Goal: Information Seeking & Learning: Learn about a topic

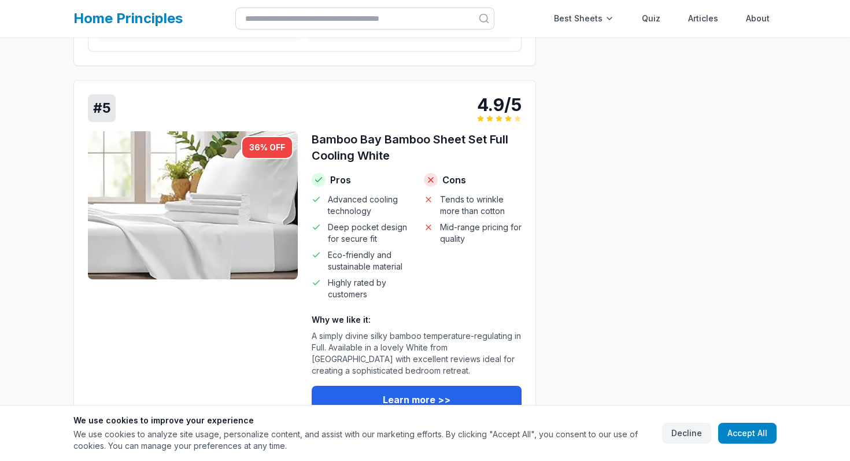
scroll to position [2061, 0]
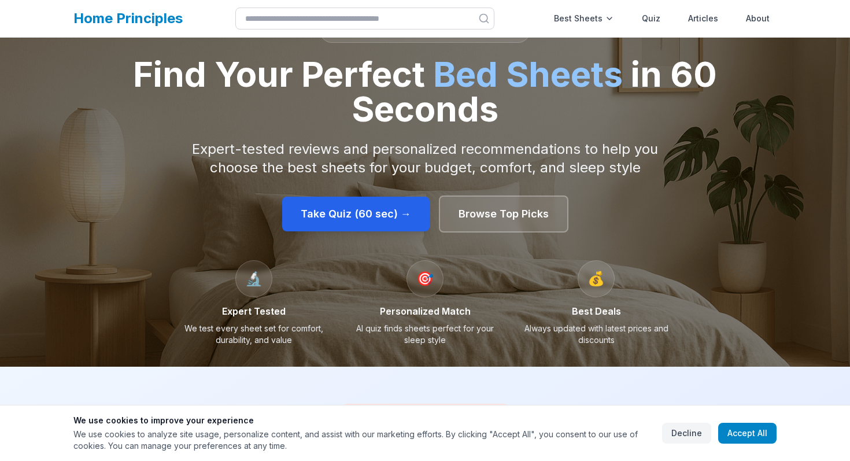
scroll to position [43, 0]
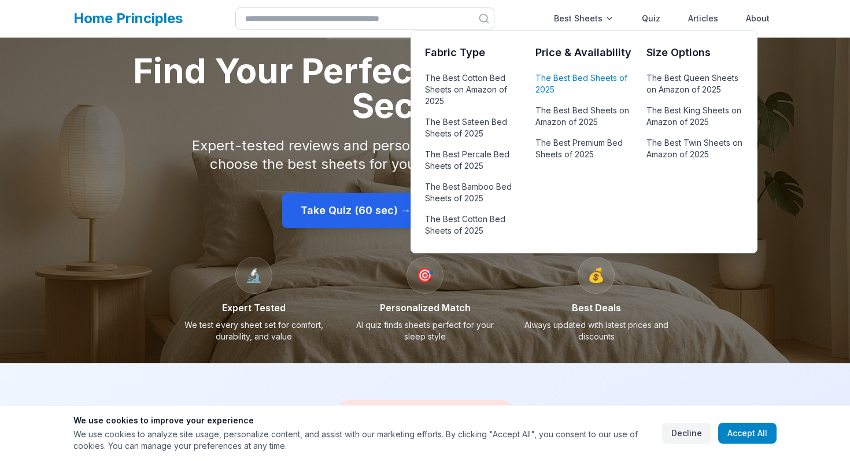
click at [547, 72] on link "The Best Bed Sheets of 2025" at bounding box center [583, 84] width 97 height 28
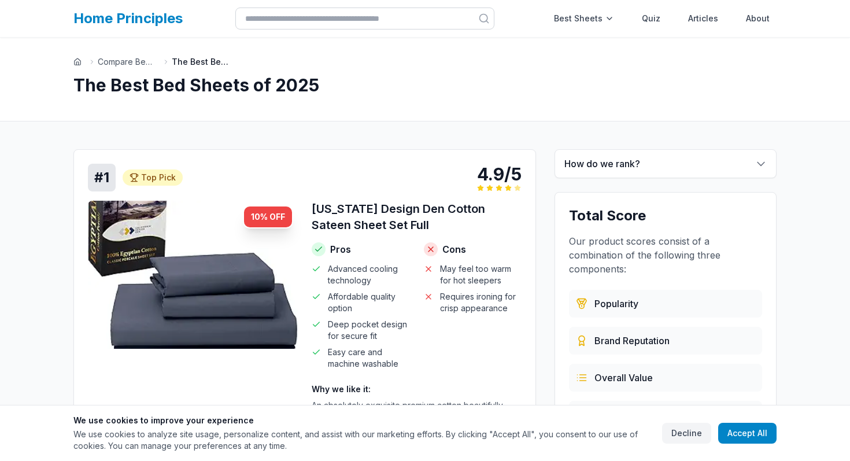
scroll to position [117, 0]
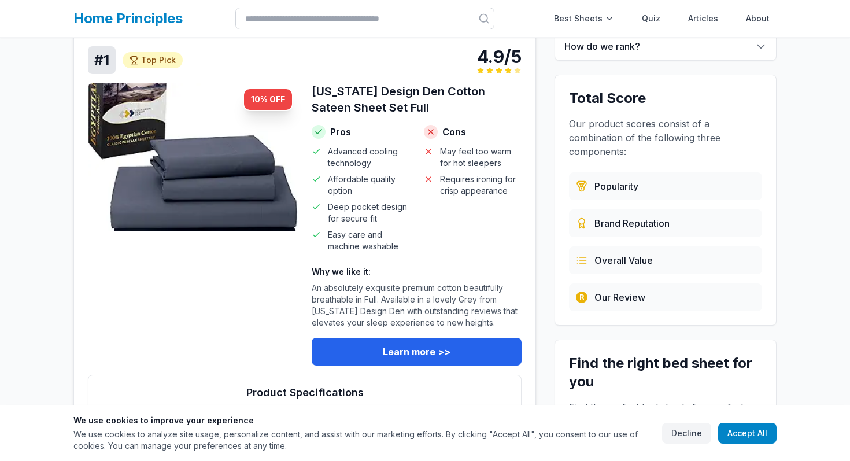
click at [381, 163] on span "Advanced cooling technology" at bounding box center [369, 157] width 82 height 23
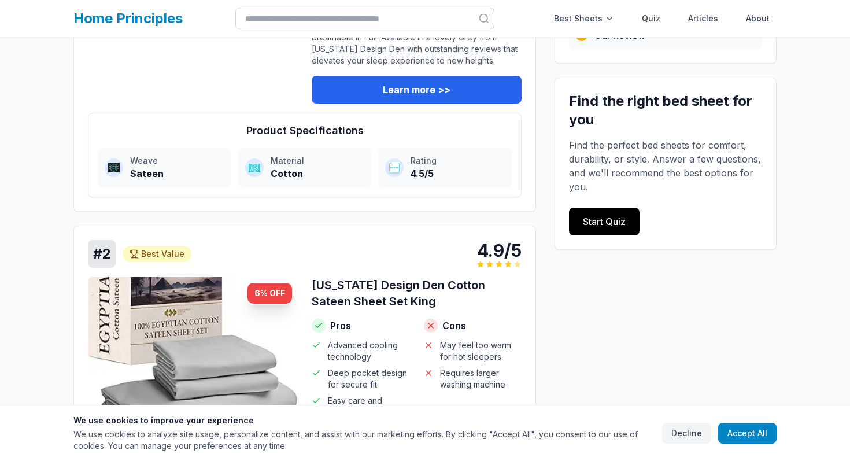
scroll to position [364, 0]
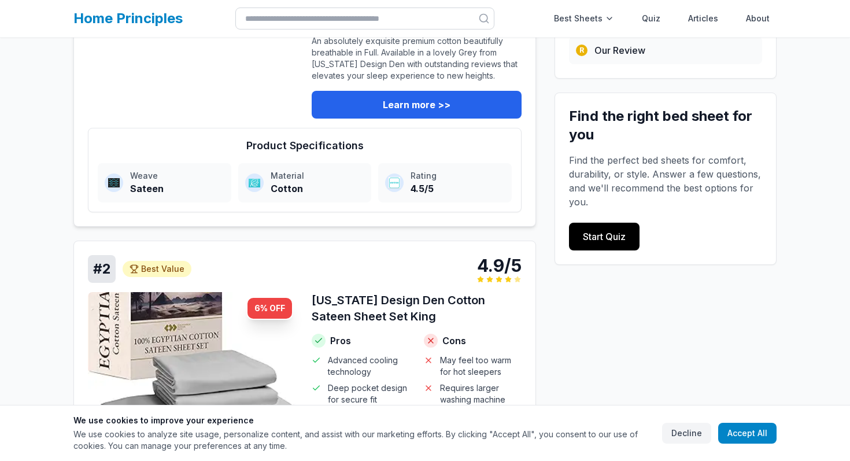
click at [323, 154] on h4 "Product Specifications" at bounding box center [305, 146] width 414 height 16
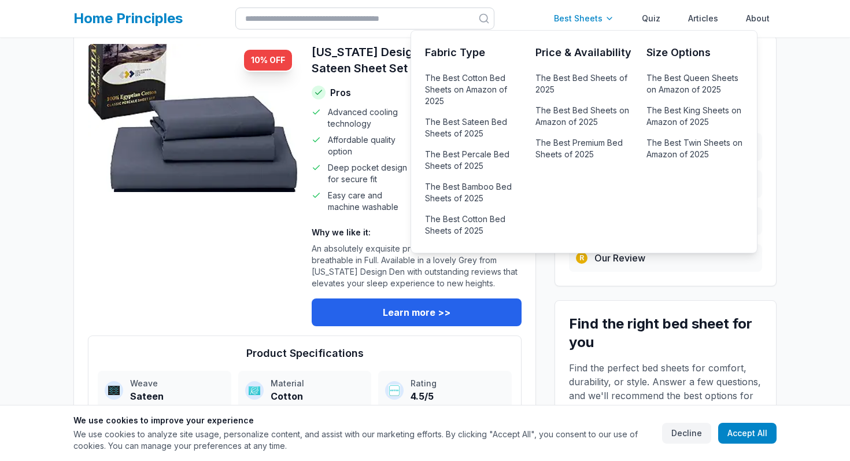
scroll to position [0, 0]
